Goal: Communication & Community: Participate in discussion

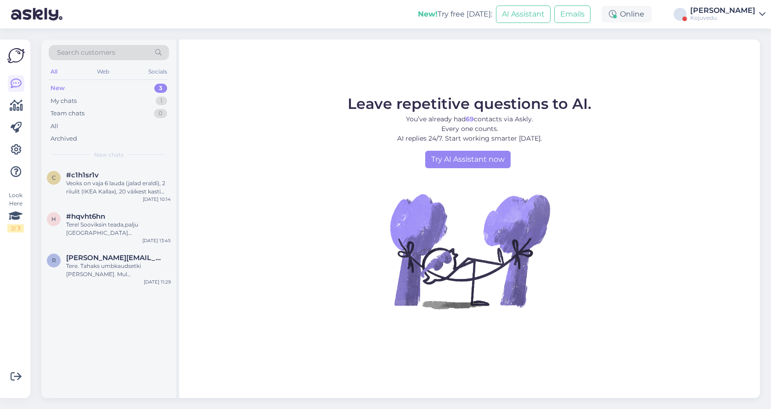
click at [766, 14] on div "New! Try free [DATE]: AI Assistant Emails Online [PERSON_NAME][GEOGRAPHIC_DATA]" at bounding box center [385, 14] width 771 height 28
click at [759, 14] on icon at bounding box center [762, 14] width 6 height 7
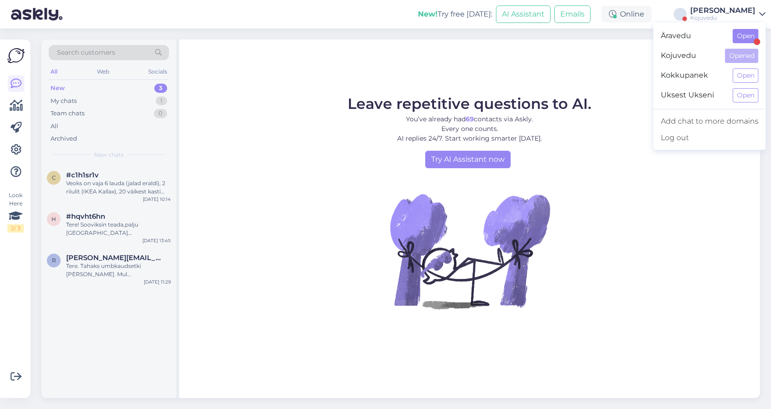
click at [735, 40] on button "Open" at bounding box center [746, 36] width 26 height 14
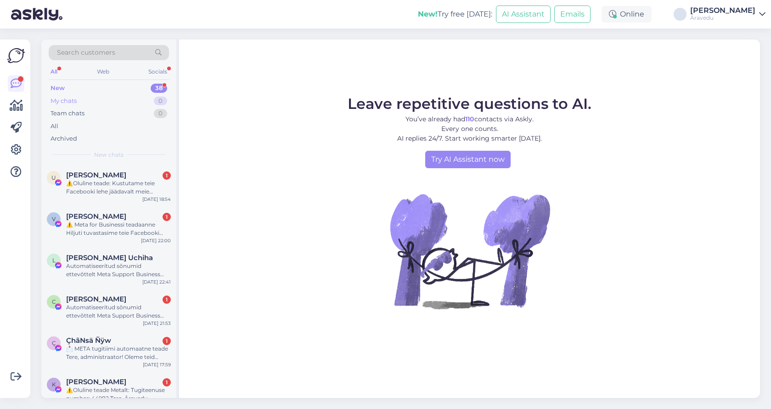
click at [81, 101] on div "My chats 0" at bounding box center [109, 101] width 120 height 13
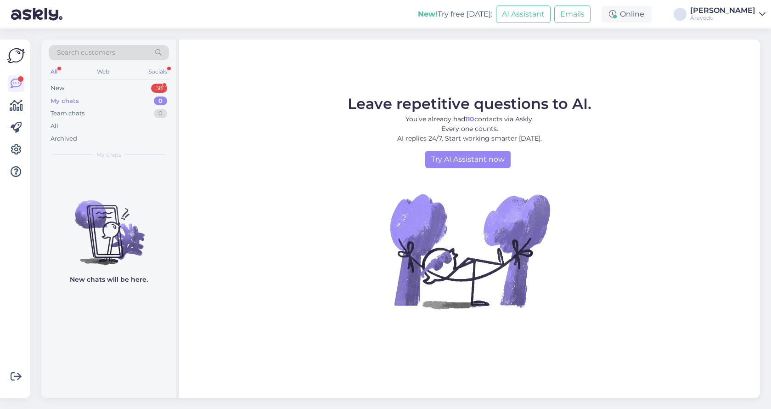
click at [70, 100] on div "My chats" at bounding box center [65, 100] width 28 height 9
click at [71, 113] on div "Team chats" at bounding box center [68, 113] width 34 height 9
click at [74, 103] on div "My chats" at bounding box center [64, 100] width 26 height 9
click at [74, 115] on div "Team chats" at bounding box center [68, 113] width 34 height 9
click at [55, 70] on div "All" at bounding box center [54, 72] width 11 height 12
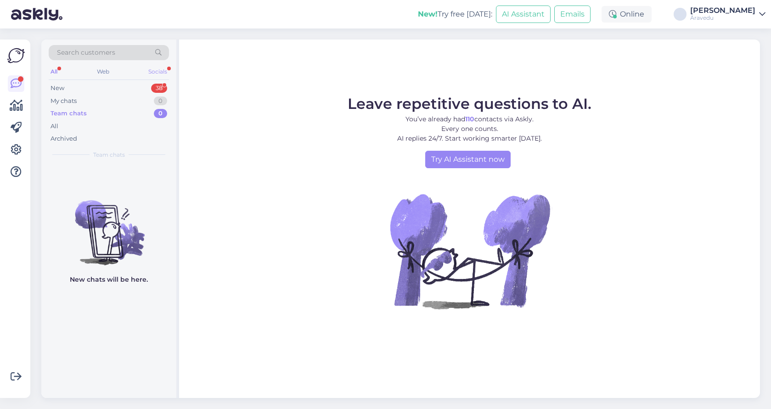
click at [152, 71] on div "Socials" at bounding box center [158, 72] width 23 height 12
click at [59, 86] on div "New" at bounding box center [58, 88] width 14 height 9
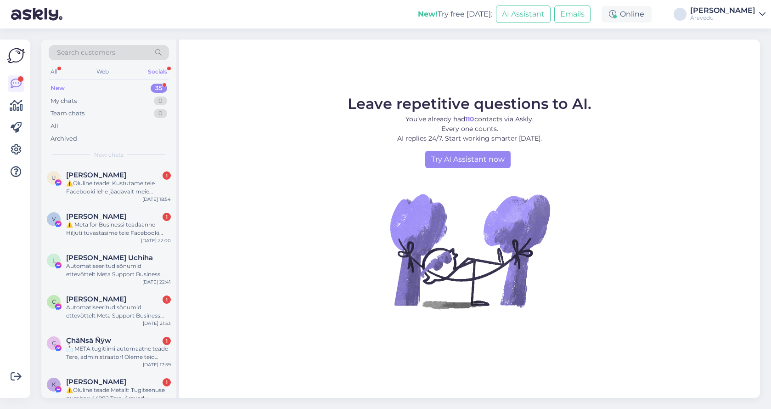
click at [752, 16] on div "Äravedu" at bounding box center [722, 17] width 65 height 7
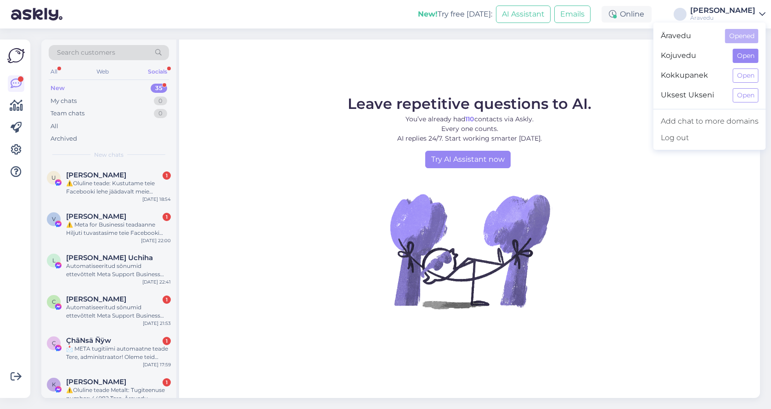
click at [743, 55] on button "Open" at bounding box center [746, 56] width 26 height 14
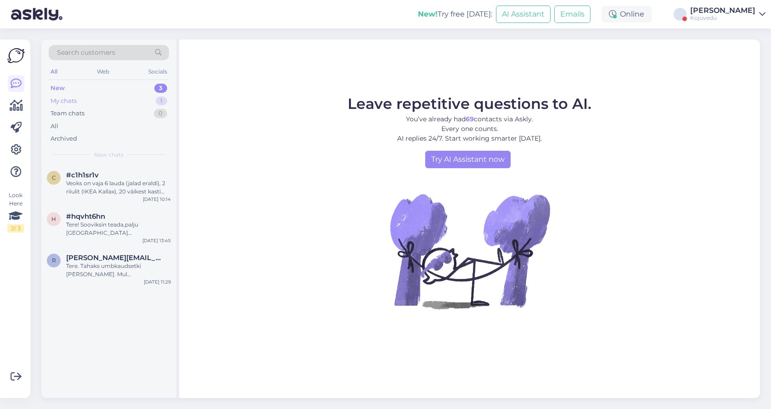
click at [75, 101] on div "My chats" at bounding box center [64, 100] width 26 height 9
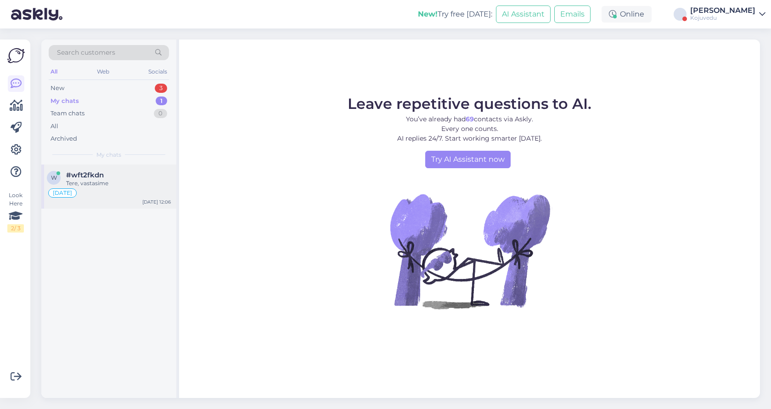
click at [102, 176] on span "#wft2fkdn" at bounding box center [85, 175] width 38 height 8
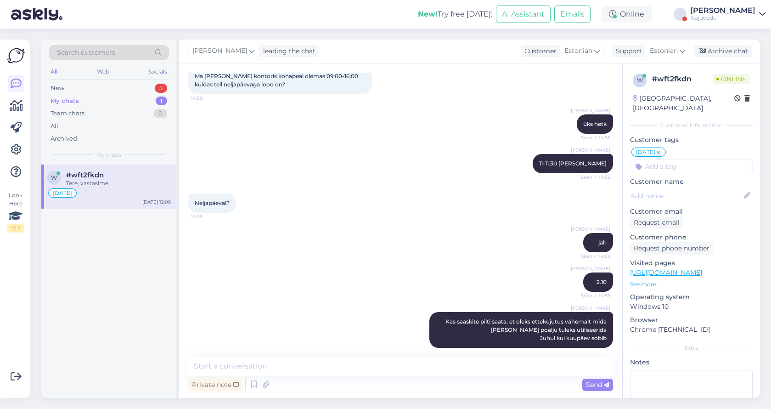
scroll to position [324, 0]
